Goal: Contribute content: Contribute content

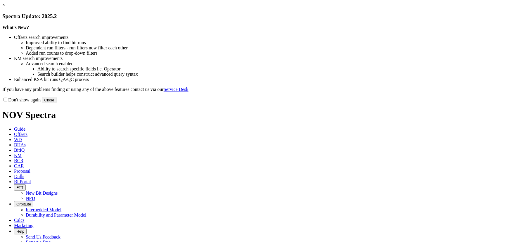
click at [56, 103] on button "Close" at bounding box center [49, 100] width 15 height 6
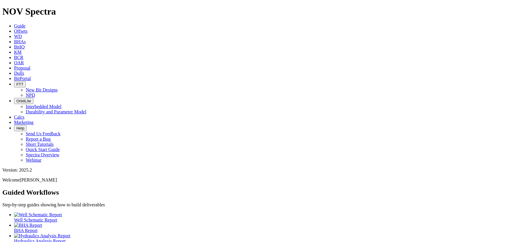
click at [27, 29] on span "Offsets" at bounding box center [20, 31] width 13 height 5
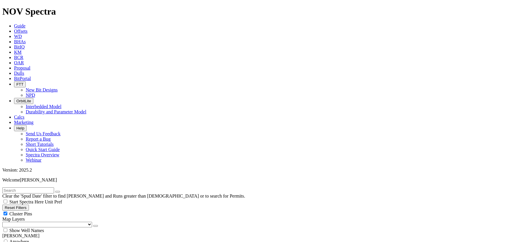
click at [60, 211] on div "Cluster Pins" at bounding box center [254, 214] width 505 height 6
checkbox input "false"
click at [33, 222] on select "US Counties [GEOGRAPHIC_DATA], [GEOGRAPHIC_DATA] [GEOGRAPHIC_DATA], [GEOGRAPHIC…" at bounding box center [47, 225] width 90 height 6
click at [4, 222] on select "US Counties [GEOGRAPHIC_DATA], [GEOGRAPHIC_DATA] [GEOGRAPHIC_DATA], [GEOGRAPHIC…" at bounding box center [47, 225] width 90 height 6
click at [24, 71] on span "Dulls" at bounding box center [19, 73] width 10 height 5
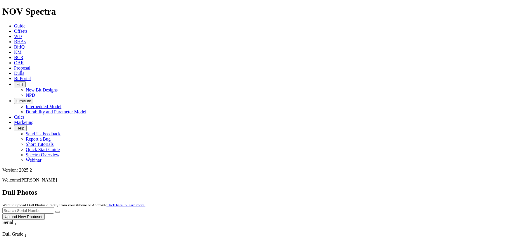
click at [45, 213] on button "Upload New Photoset" at bounding box center [23, 216] width 42 height 6
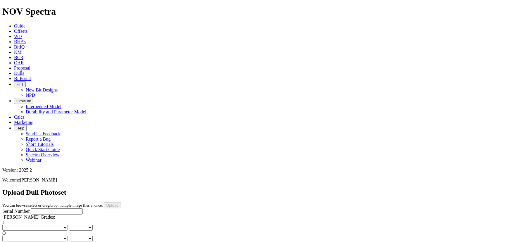
click at [31, 208] on input "Serial Number" at bounding box center [57, 211] width 52 height 6
type input "A321971"
click at [29, 225] on select "No lost, worn or damaged cutters 0 1 2 3 4 5 6 7 8 No diamond table left on any…" at bounding box center [34, 228] width 65 height 6
select select "number:0"
click at [12, 225] on select "No lost, worn or damaged cutters 0 1 2 3 4 5 6 7 8 No diamond table left on any…" at bounding box center [34, 228] width 65 height 6
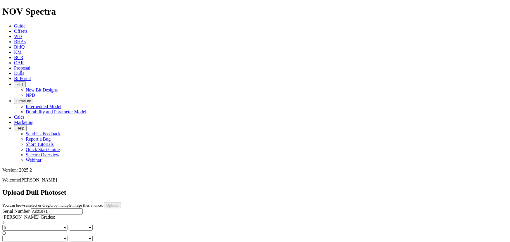
select select "number:0"
click at [53, 236] on select "No lost, worn or damaged cutters 0 1 2 3 4 5 6 7 8 No diamond table left on any…" at bounding box center [34, 239] width 65 height 6
select select "number:0"
click at [41, 236] on select "No lost, worn or damaged cutters 0 1 2 3 4 5 6 7 8 No diamond table left on any…" at bounding box center [34, 239] width 65 height 6
select select "number:0"
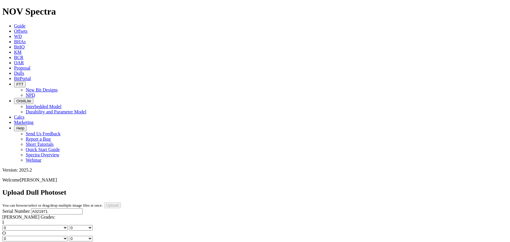
select select "string:NO"
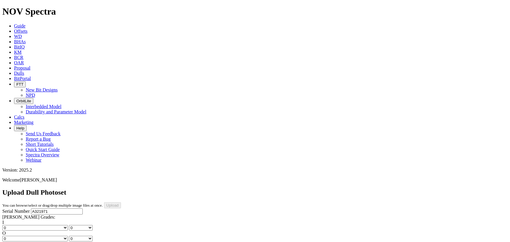
select select "string:A"
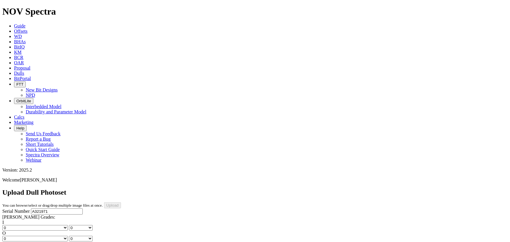
select select "string:X"
select select "string:I"
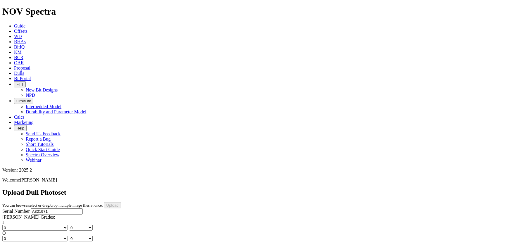
select select "string:I"
select select "string:PN"
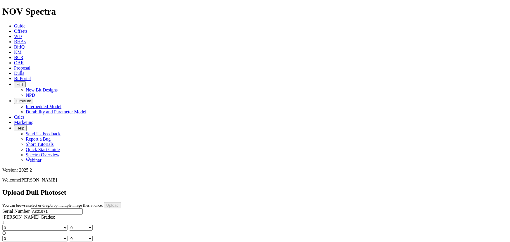
select select "string:PN"
select select "string:TD"
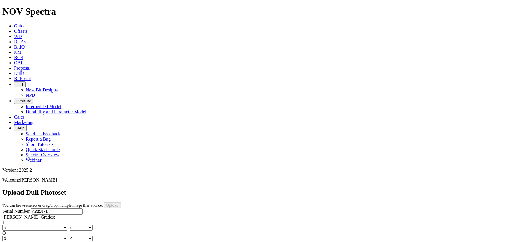
select select "string:TD"
type input "[DATE]"
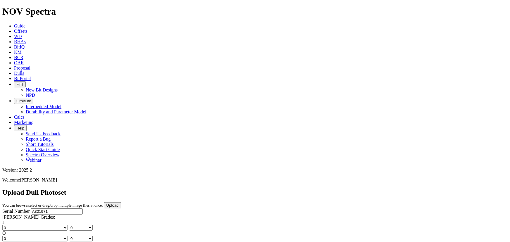
click at [121, 202] on input "Upload" at bounding box center [112, 205] width 17 height 6
